Goal: Answer question/provide support: Share knowledge or assist other users

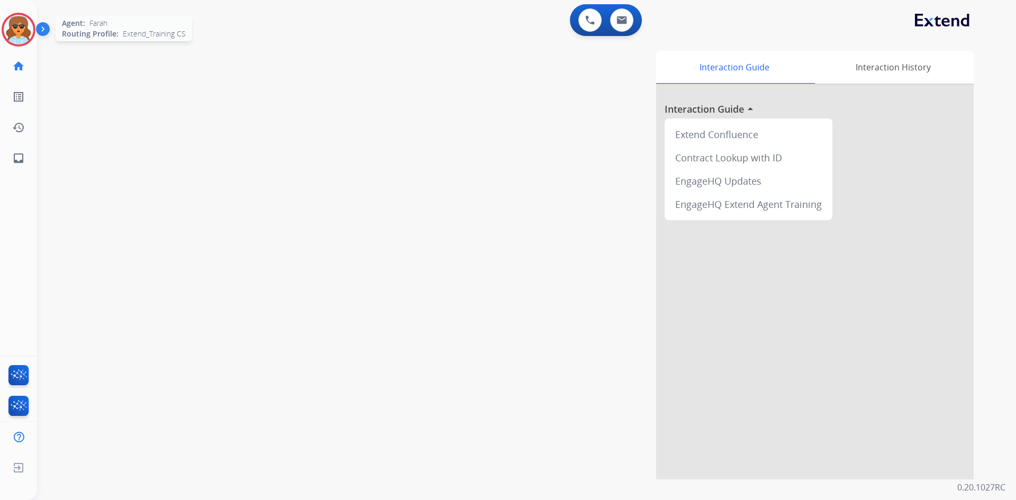
click at [30, 37] on img at bounding box center [19, 30] width 30 height 30
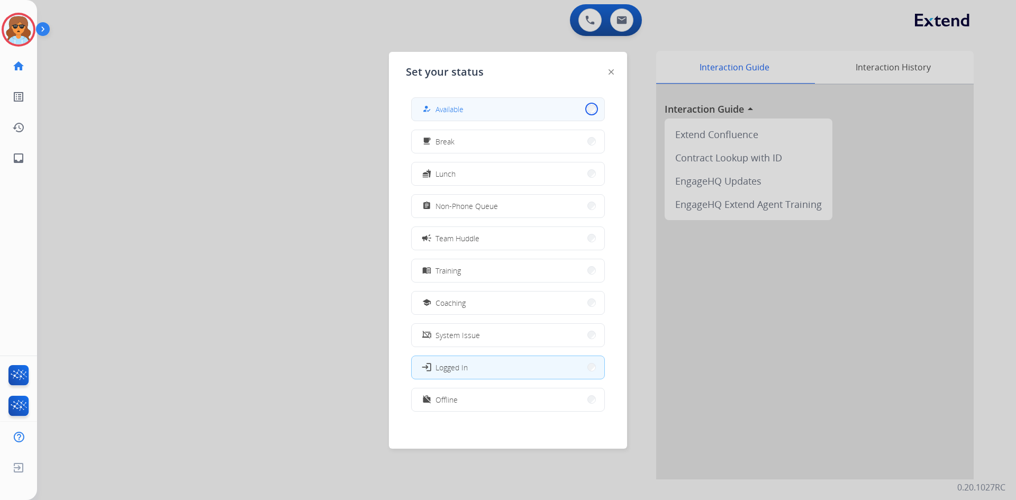
click at [586, 111] on button "how_to_reg Available" at bounding box center [508, 109] width 193 height 23
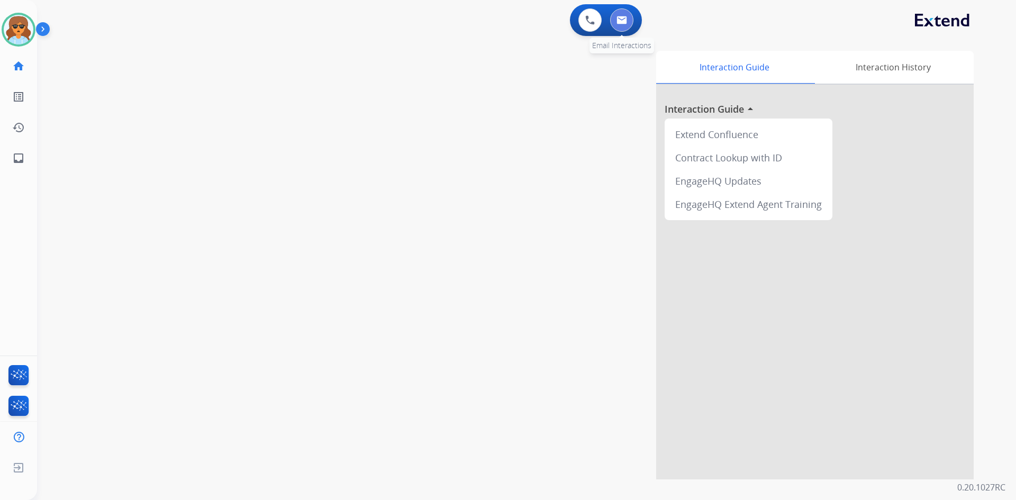
click at [624, 22] on img at bounding box center [622, 20] width 11 height 8
select select "**********"
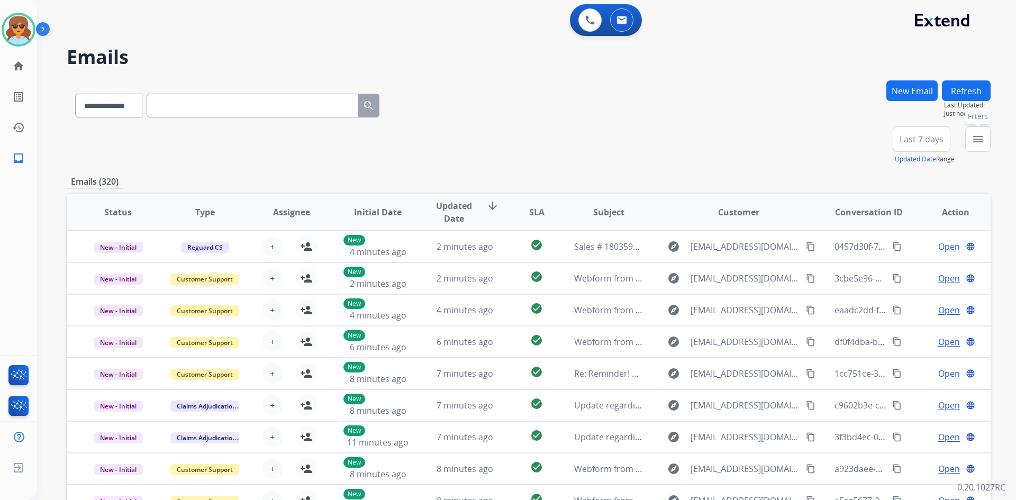
click at [971, 138] on button "menu Filters" at bounding box center [977, 138] width 25 height 25
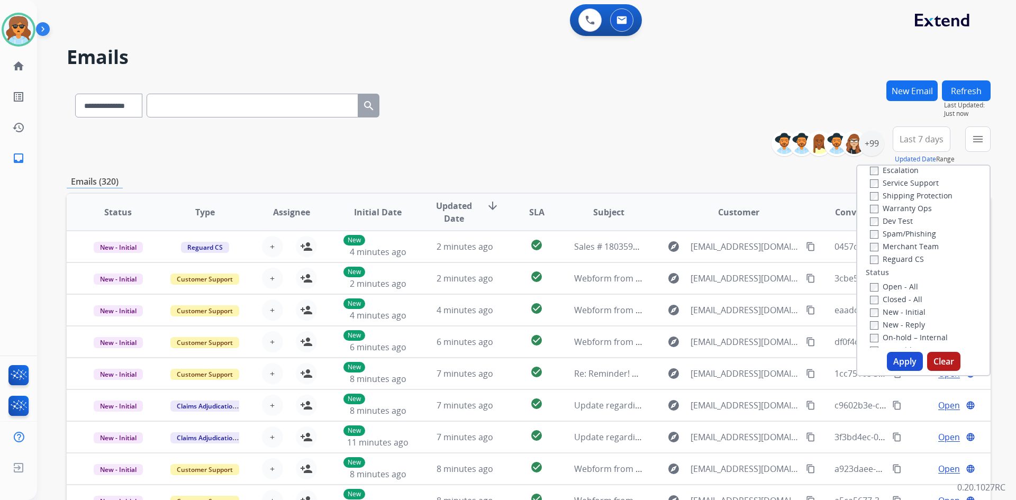
scroll to position [106, 0]
click at [903, 349] on div "Type Claims Adjudication Customer Support Escalation Service Support Shipping P…" at bounding box center [923, 271] width 134 height 212
click at [905, 357] on button "Apply" at bounding box center [905, 361] width 36 height 19
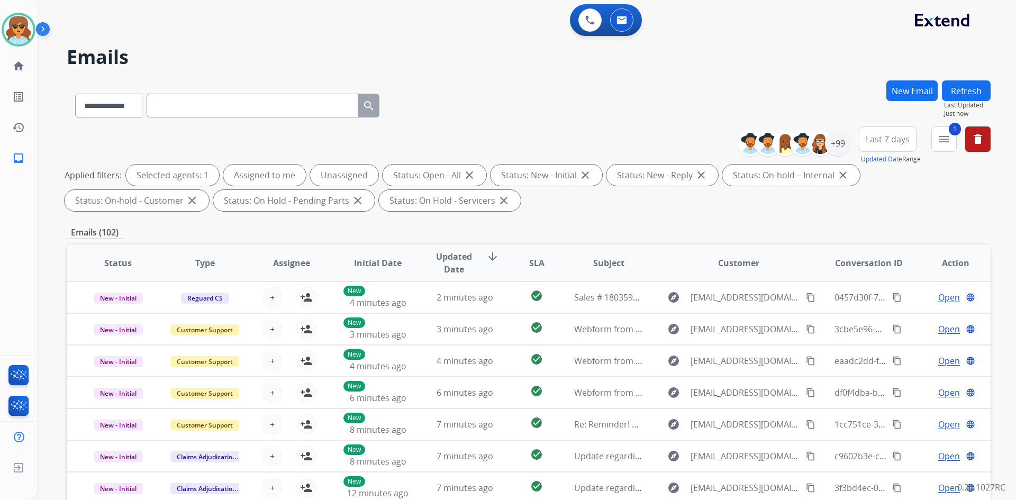
drag, startPoint x: 897, startPoint y: 138, endPoint x: 895, endPoint y: 133, distance: 5.5
click at [897, 137] on span "Last 7 days" at bounding box center [888, 139] width 44 height 4
click at [858, 264] on div "Last 90 days" at bounding box center [884, 268] width 58 height 16
click at [839, 130] on div "**********" at bounding box center [798, 143] width 105 height 34
click at [832, 140] on div "+147" at bounding box center [837, 143] width 25 height 25
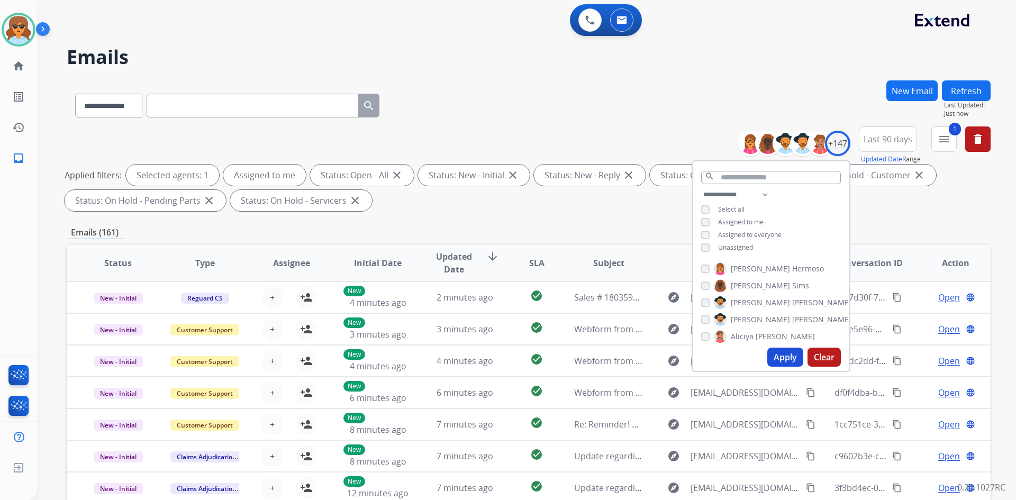
click at [794, 358] on button "Apply" at bounding box center [785, 357] width 36 height 19
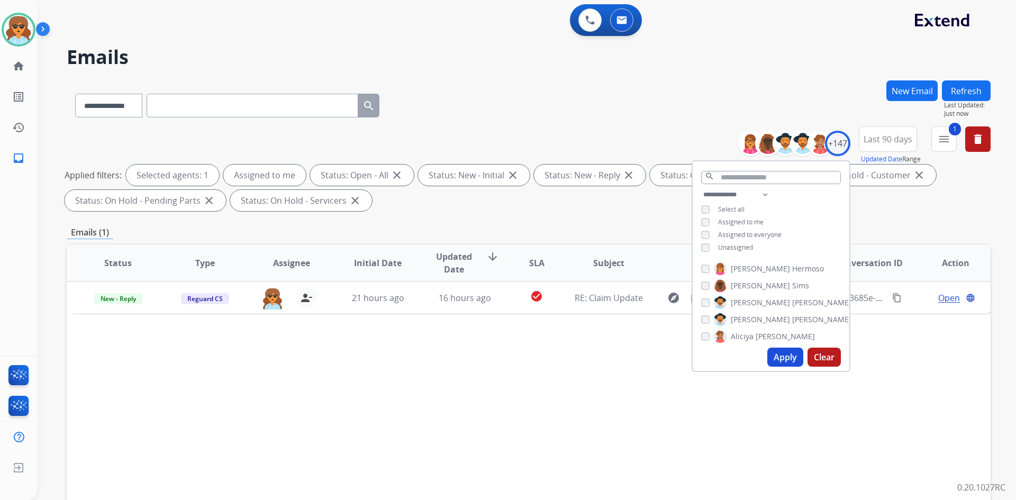
click at [338, 397] on div "Status Type Assignee Initial Date Updated Date arrow_downward SLA Subject Custo…" at bounding box center [529, 420] width 924 height 355
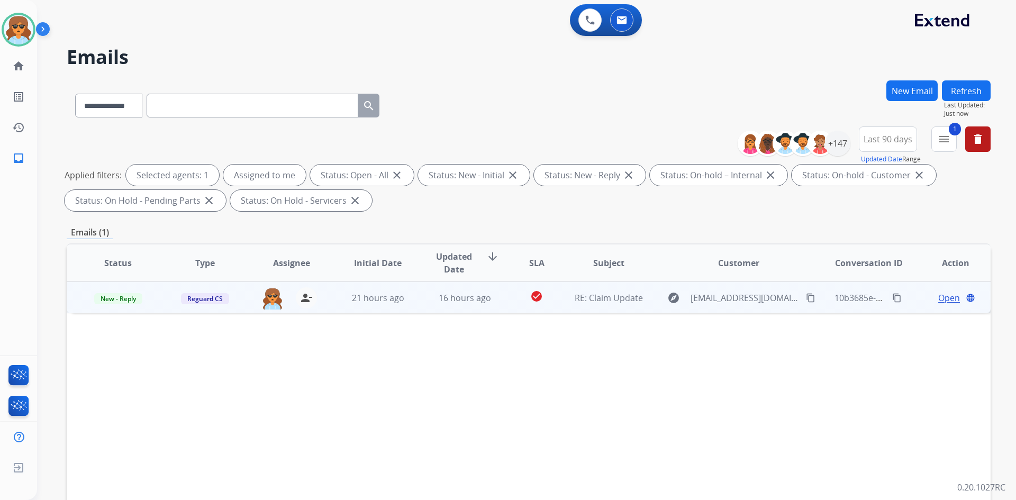
click at [941, 301] on span "Open" at bounding box center [949, 298] width 22 height 13
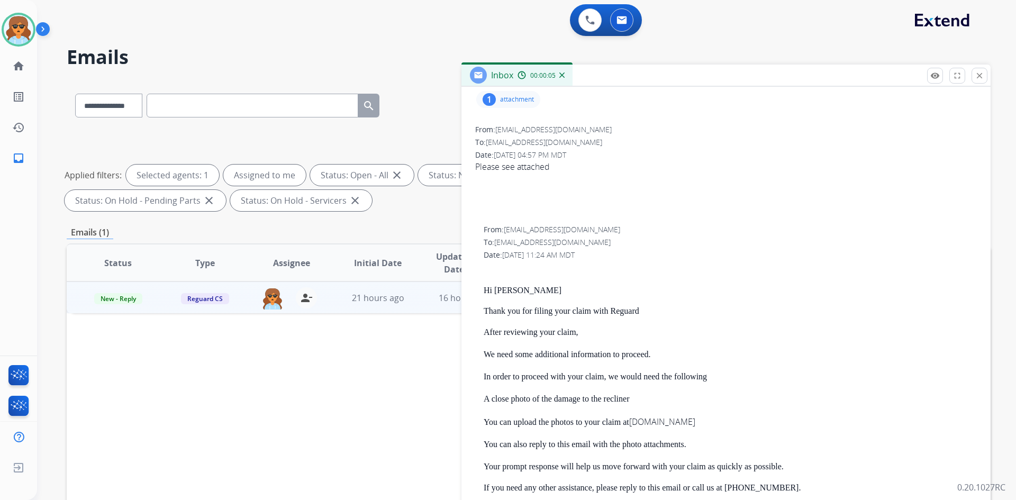
scroll to position [0, 0]
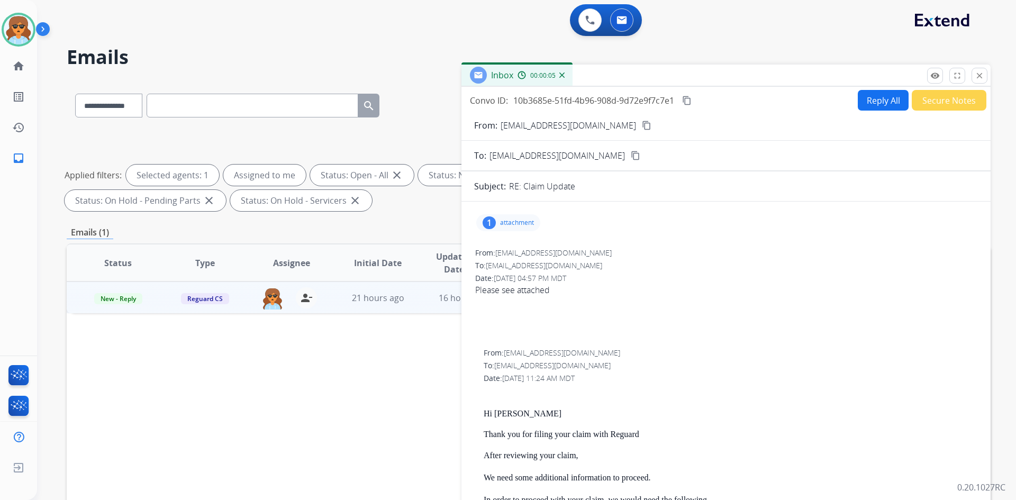
click at [497, 221] on div "1 attachment" at bounding box center [508, 222] width 64 height 17
click at [524, 255] on div at bounding box center [513, 251] width 53 height 37
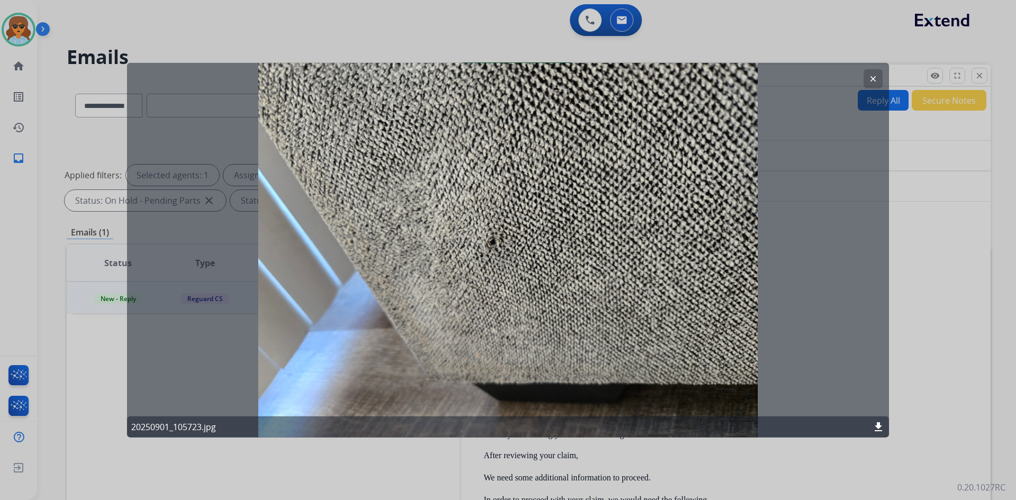
click at [878, 423] on mat-icon "download" at bounding box center [878, 427] width 13 height 13
drag, startPoint x: 876, startPoint y: 74, endPoint x: 840, endPoint y: 103, distance: 45.5
click at [876, 71] on button "clear" at bounding box center [873, 78] width 19 height 19
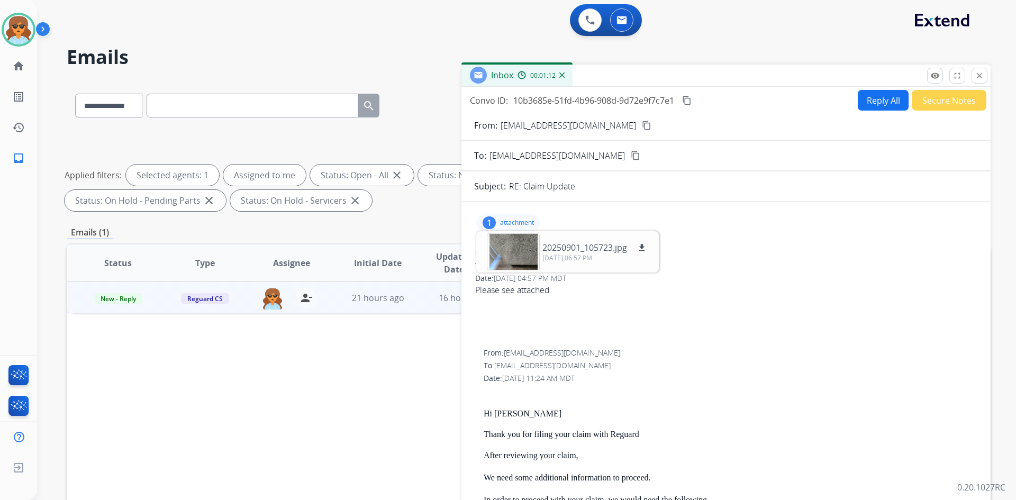
click at [642, 122] on mat-icon "content_copy" at bounding box center [647, 126] width 10 height 10
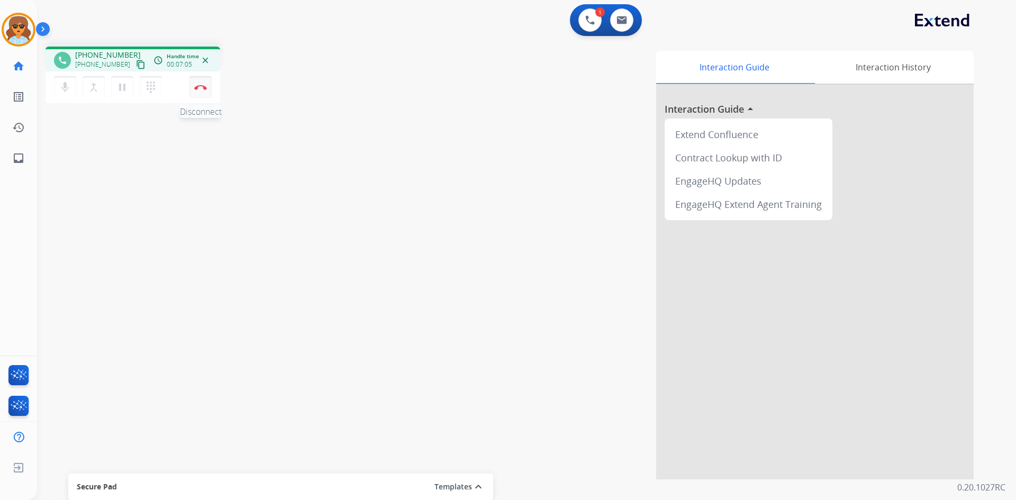
click at [203, 85] on img at bounding box center [200, 87] width 13 height 5
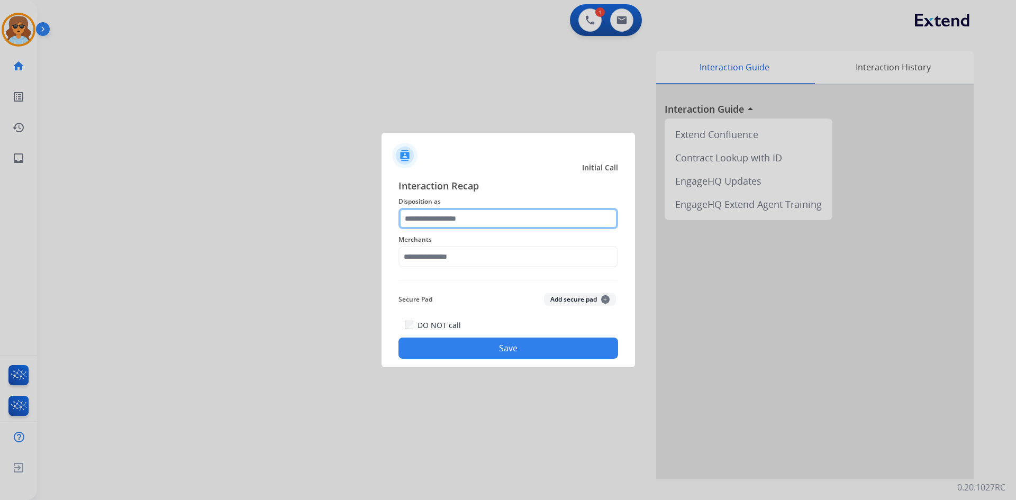
click at [515, 216] on input "text" at bounding box center [508, 218] width 220 height 21
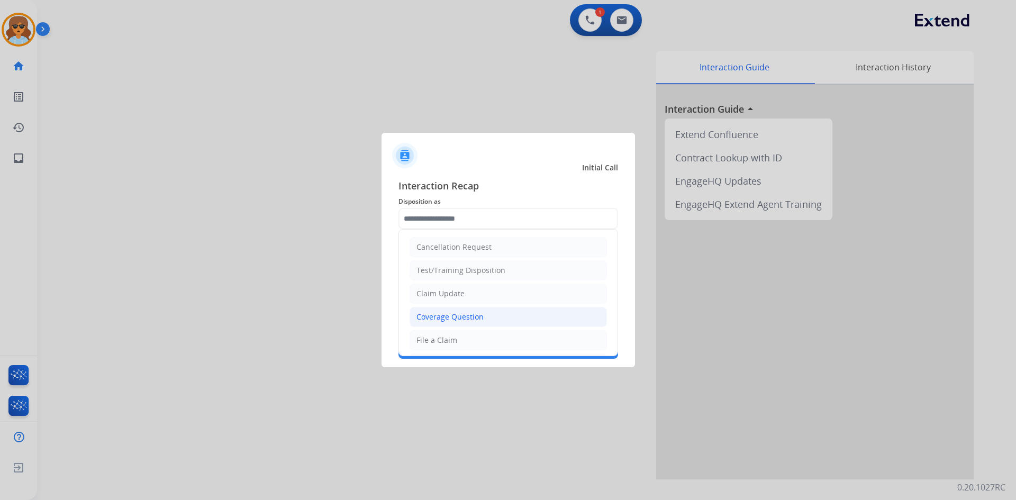
click at [480, 314] on div "Coverage Question" at bounding box center [449, 317] width 67 height 11
type input "**********"
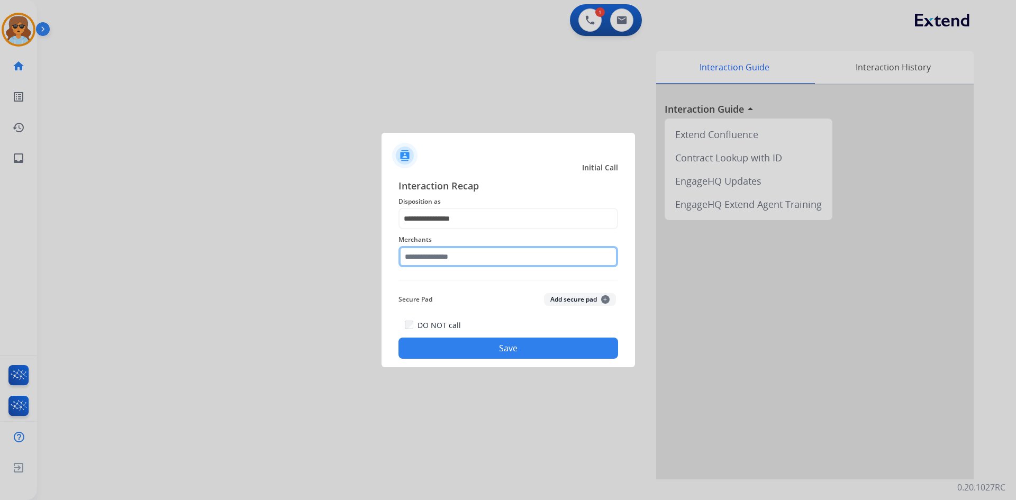
click at [501, 263] on input "text" at bounding box center [508, 256] width 220 height 21
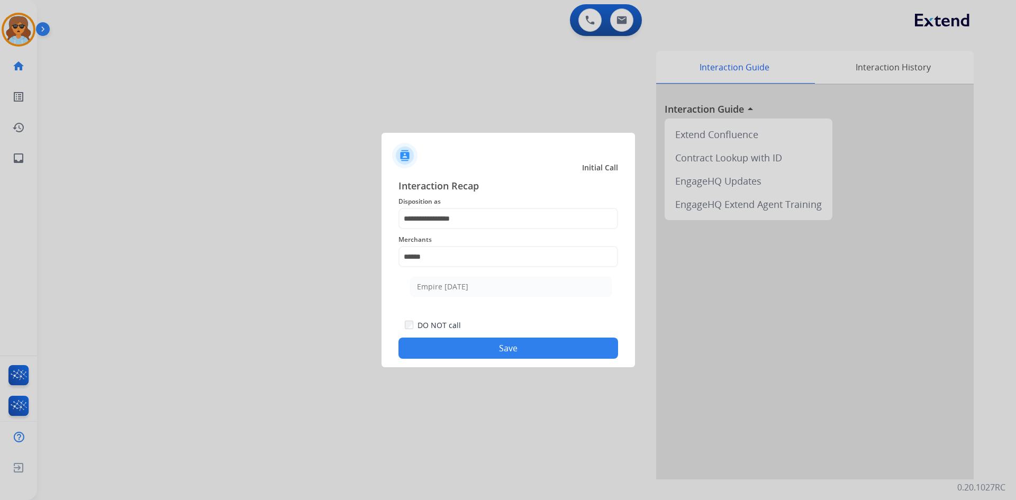
drag, startPoint x: 485, startPoint y: 282, endPoint x: 479, endPoint y: 285, distance: 6.2
click at [484, 280] on li "Empire [DATE]" at bounding box center [511, 287] width 202 height 20
type input "**********"
drag, startPoint x: 486, startPoint y: 344, endPoint x: 482, endPoint y: 341, distance: 6.0
click at [483, 342] on button "Save" at bounding box center [508, 348] width 220 height 21
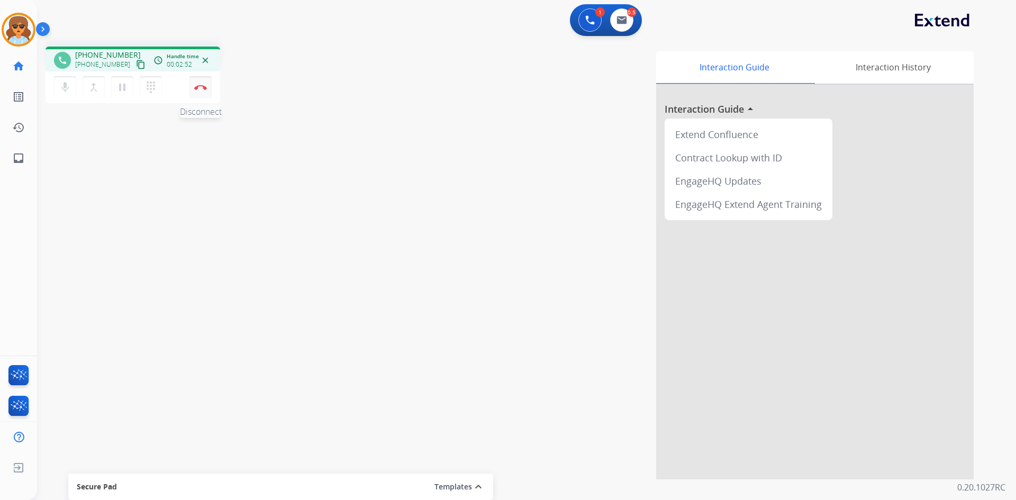
click at [205, 87] on img at bounding box center [200, 87] width 13 height 5
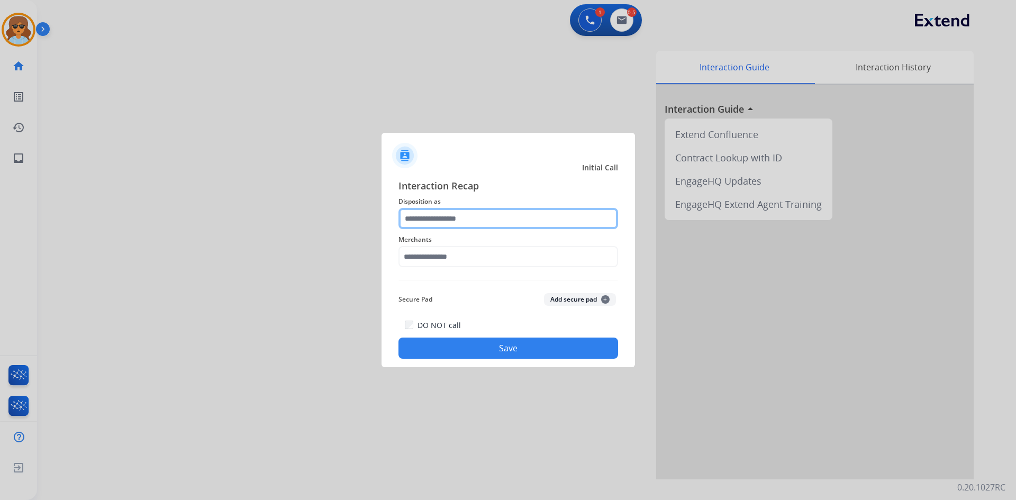
click at [519, 223] on input "text" at bounding box center [508, 218] width 220 height 21
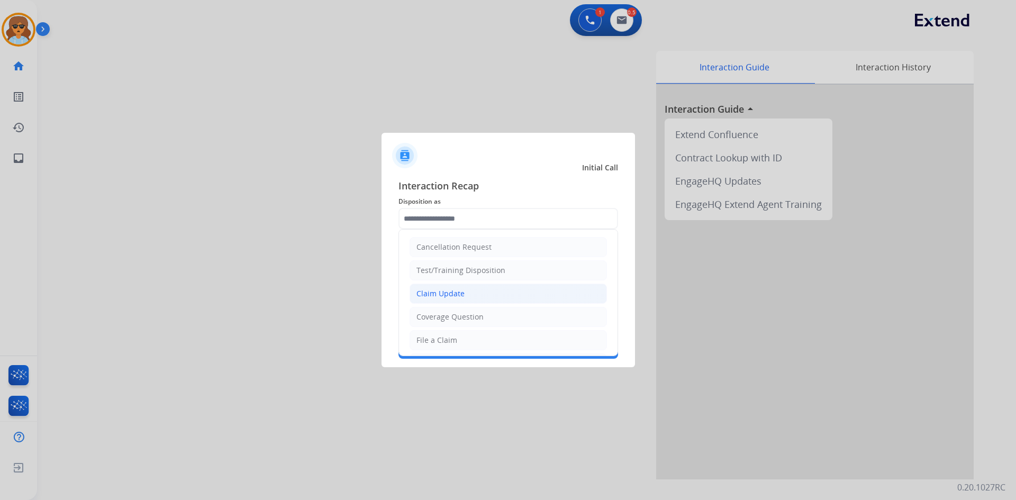
click at [460, 292] on div "Claim Update" at bounding box center [440, 293] width 48 height 11
type input "**********"
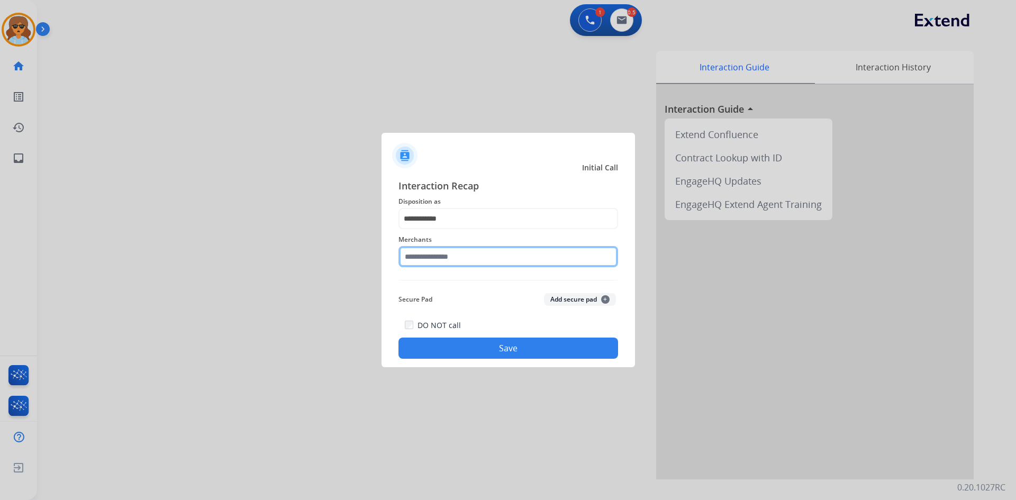
click at [502, 259] on input "text" at bounding box center [508, 256] width 220 height 21
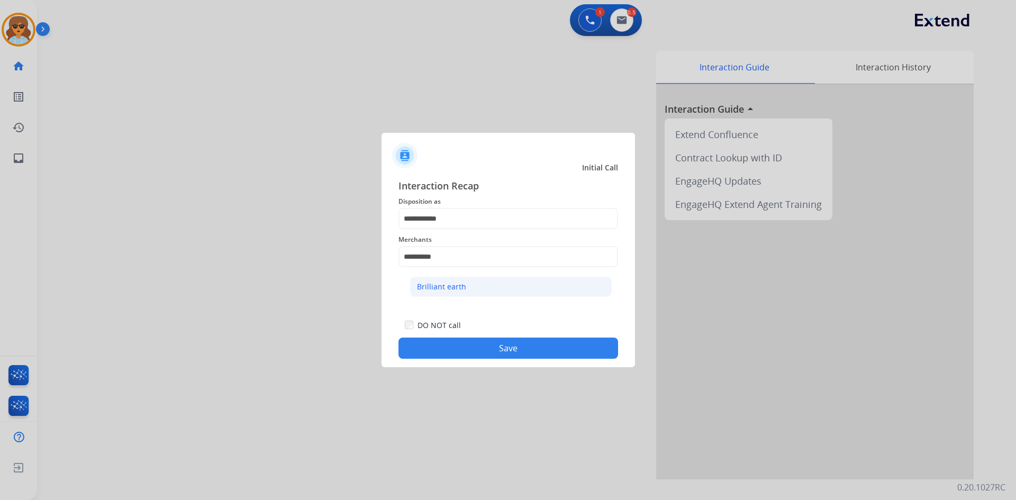
click at [470, 290] on li "Brilliant earth" at bounding box center [511, 287] width 202 height 20
type input "**********"
click at [511, 351] on button "Save" at bounding box center [508, 348] width 220 height 21
